Goal: Task Accomplishment & Management: Manage account settings

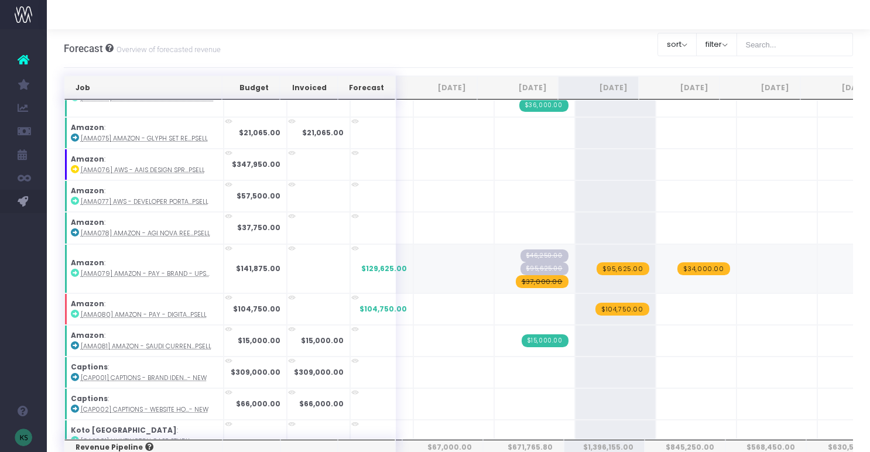
click at [535, 286] on span "$37,000.00" at bounding box center [542, 281] width 53 height 13
click at [535, 282] on span "$37,000.00" at bounding box center [542, 281] width 53 height 13
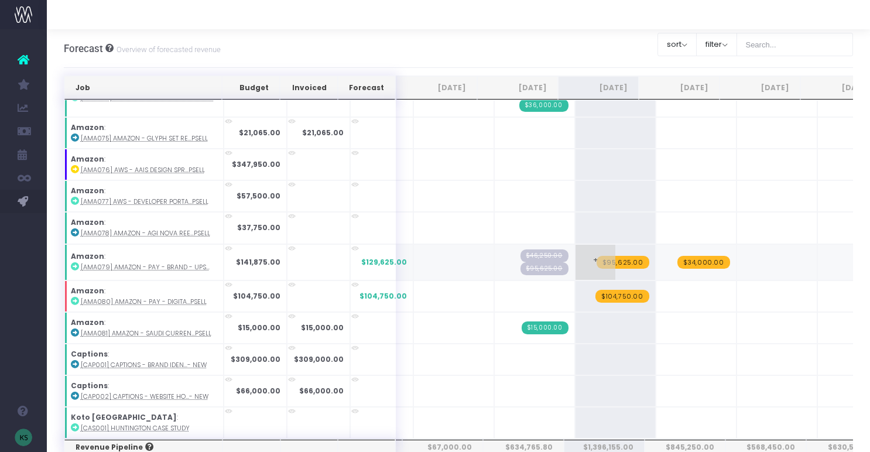
click at [613, 261] on span "$95,625.00" at bounding box center [623, 262] width 53 height 13
click at [685, 261] on span "$34,000.00" at bounding box center [704, 262] width 53 height 13
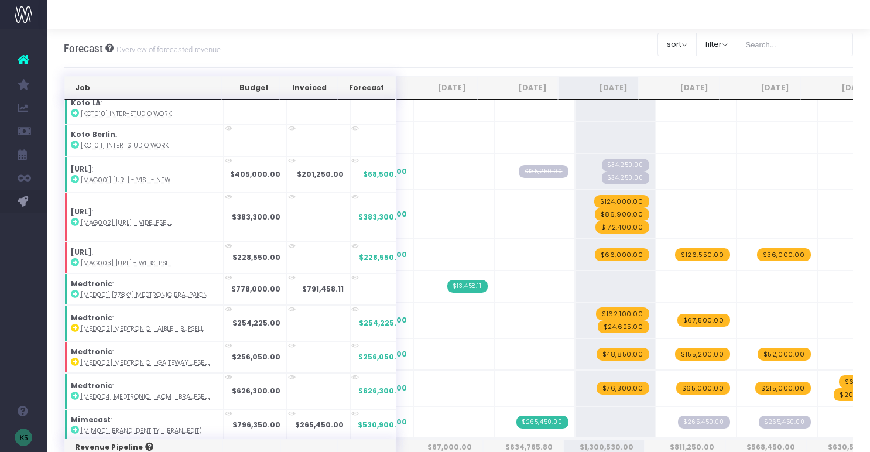
scroll to position [1283, 0]
